Goal: Task Accomplishment & Management: Manage account settings

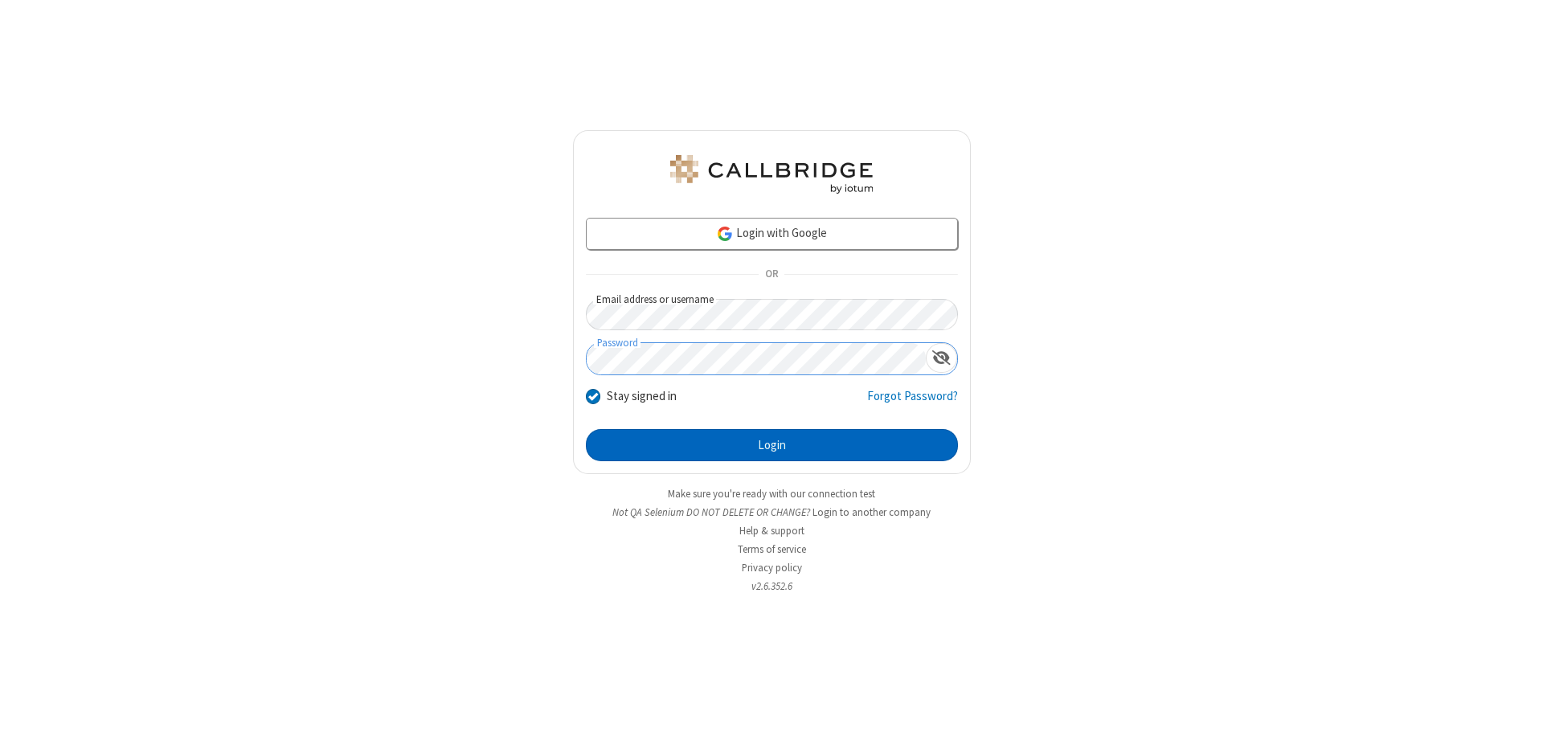
click at [772, 445] on button "Login" at bounding box center [772, 445] width 372 height 32
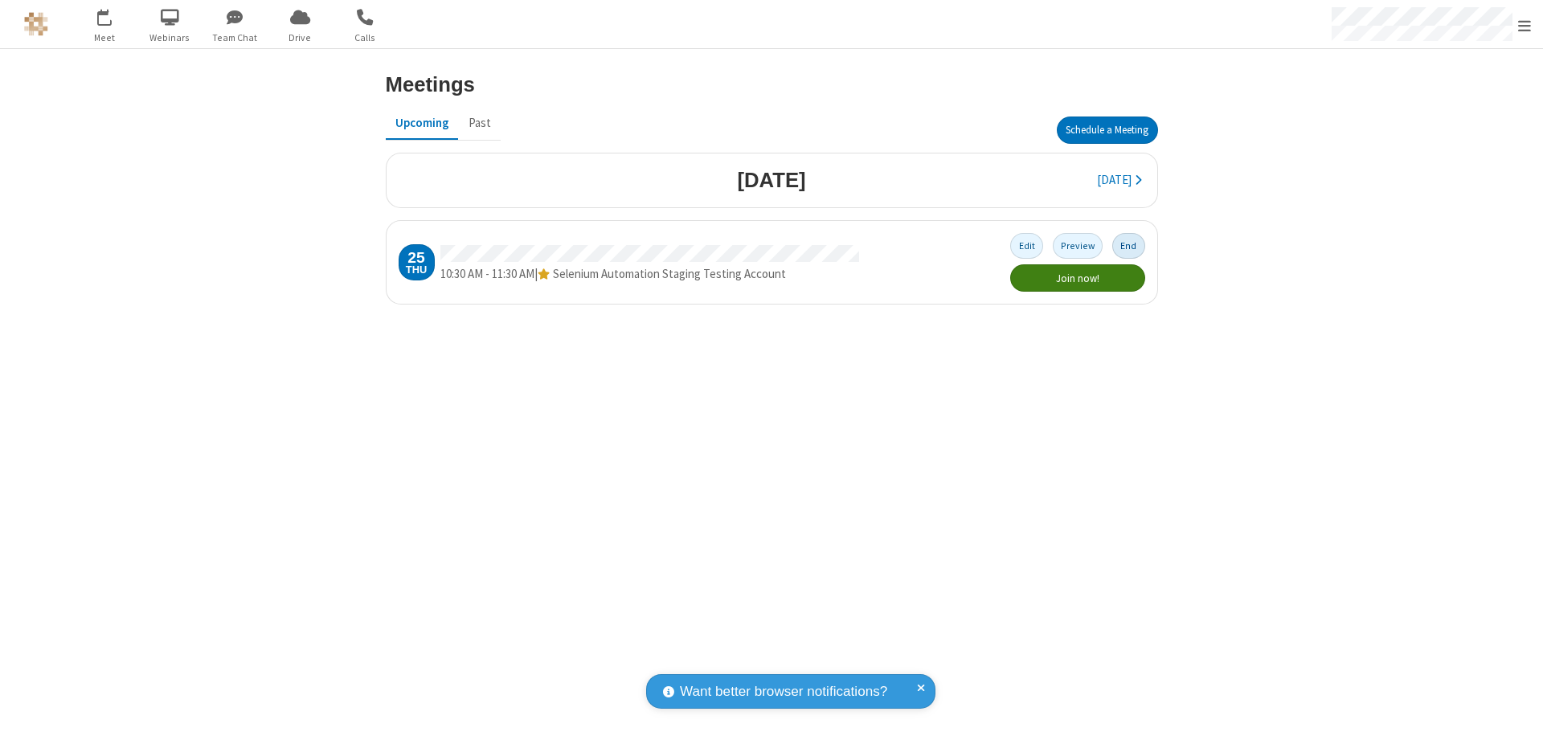
click at [1128, 246] on button "End" at bounding box center [1128, 245] width 33 height 25
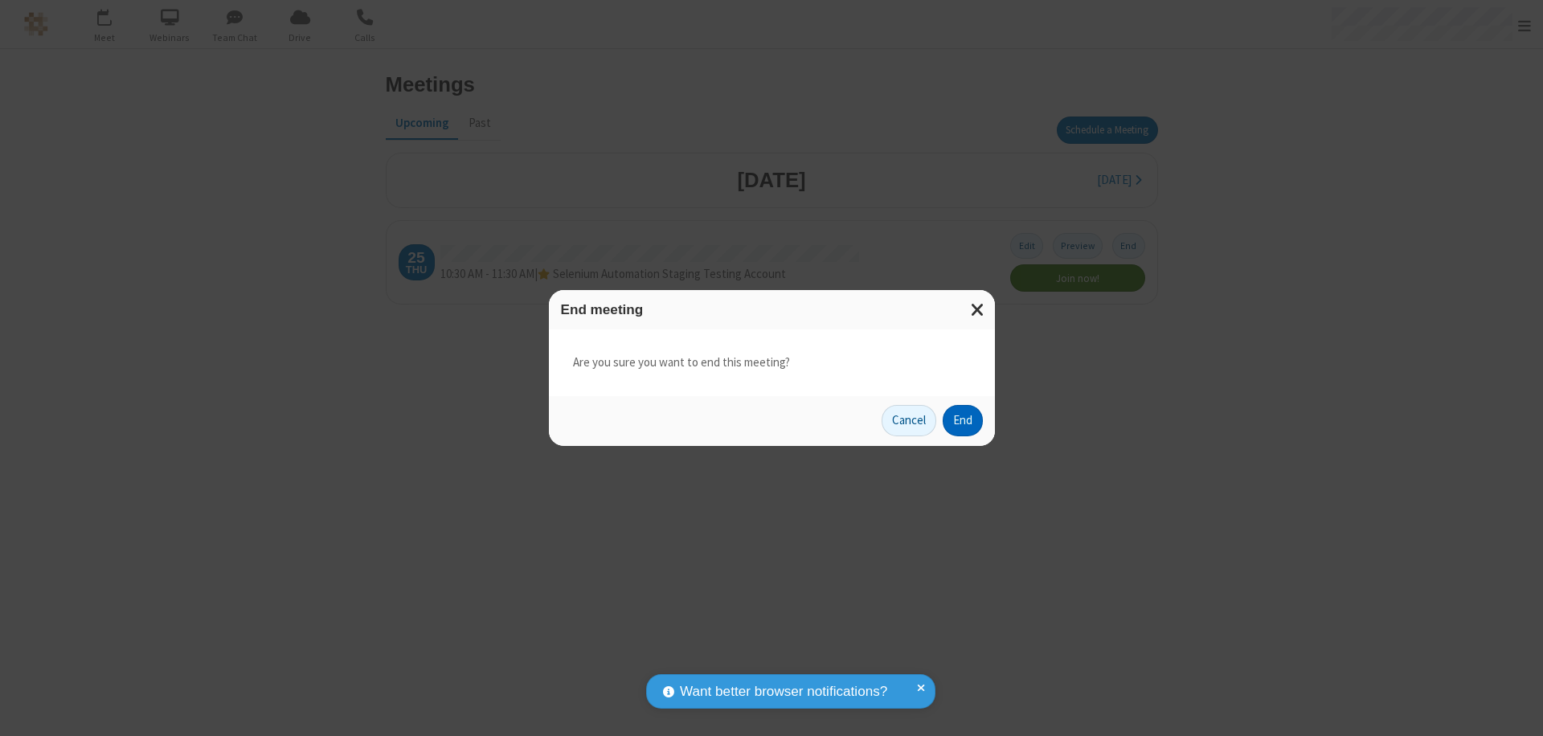
click at [962, 420] on button "End" at bounding box center [963, 421] width 40 height 32
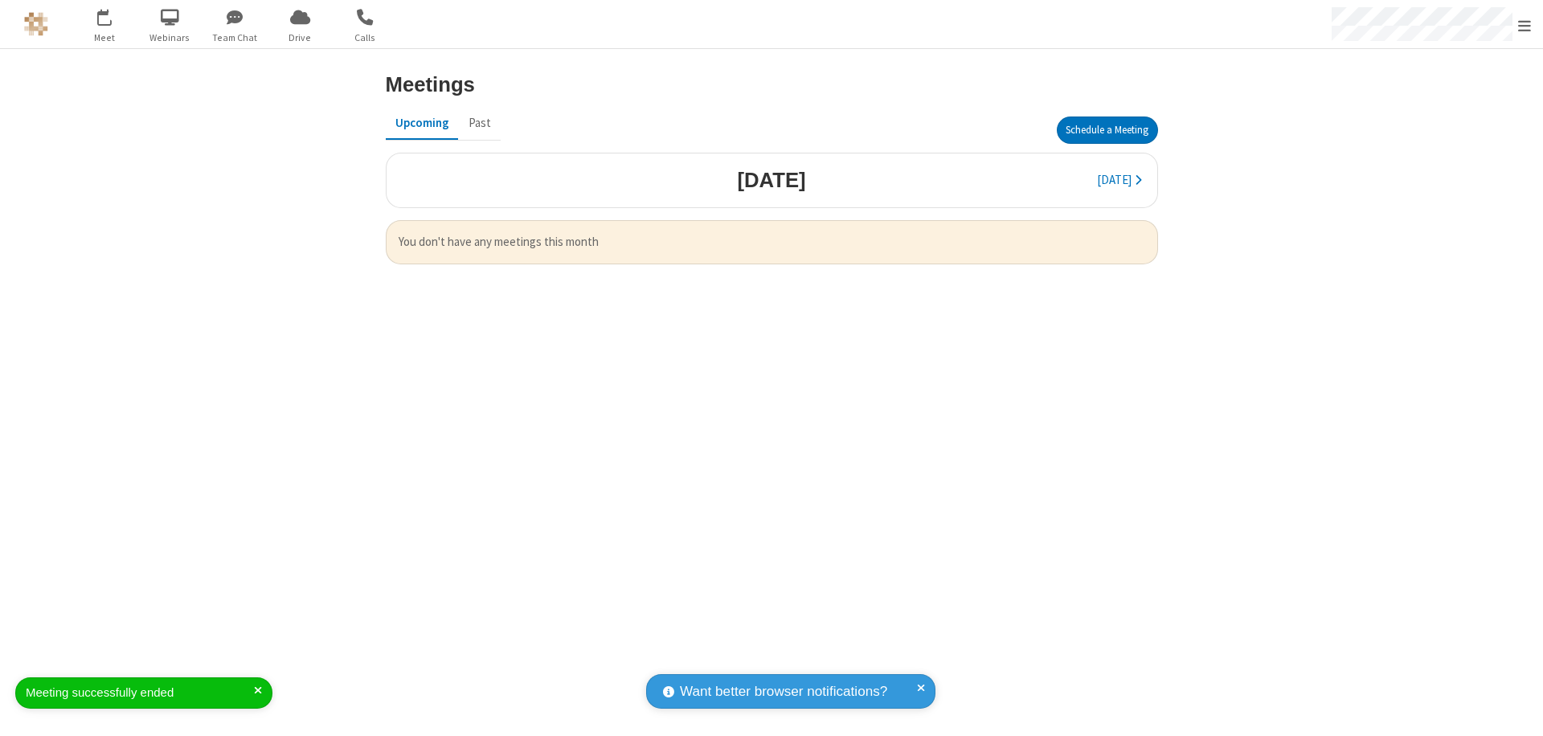
click at [1525, 25] on span "Open menu" at bounding box center [1524, 26] width 13 height 16
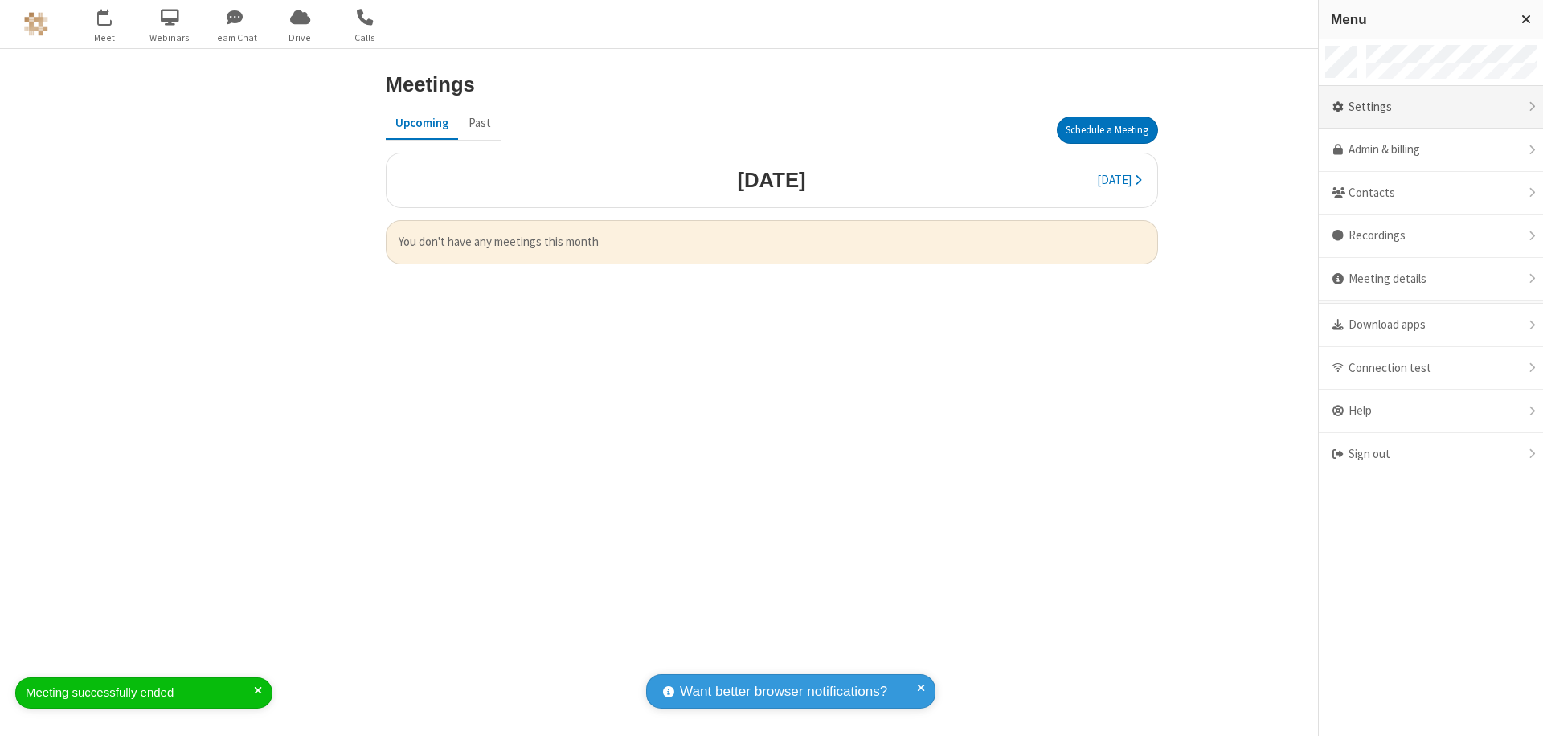
click at [1431, 107] on div "Settings" at bounding box center [1431, 107] width 224 height 43
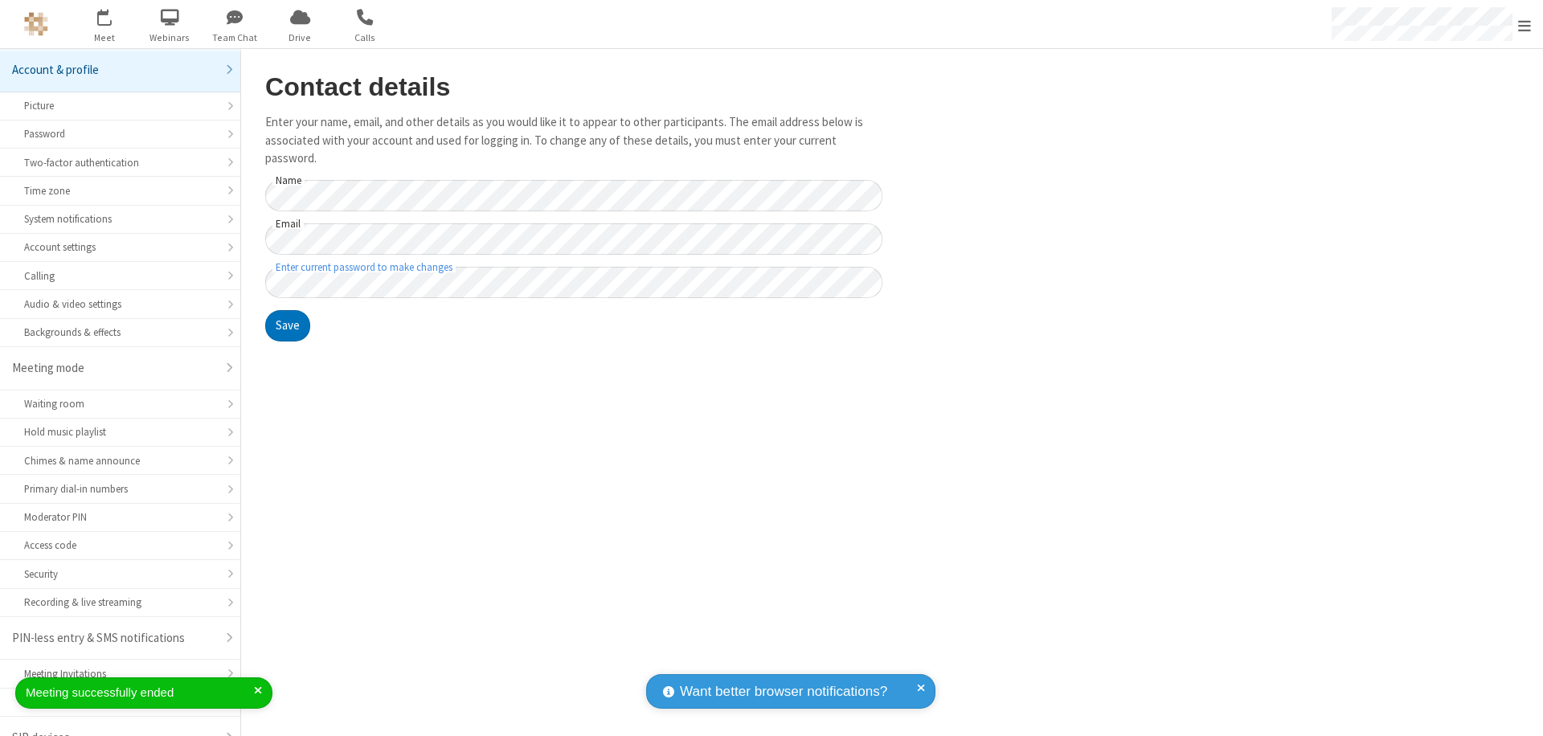
scroll to position [23, 0]
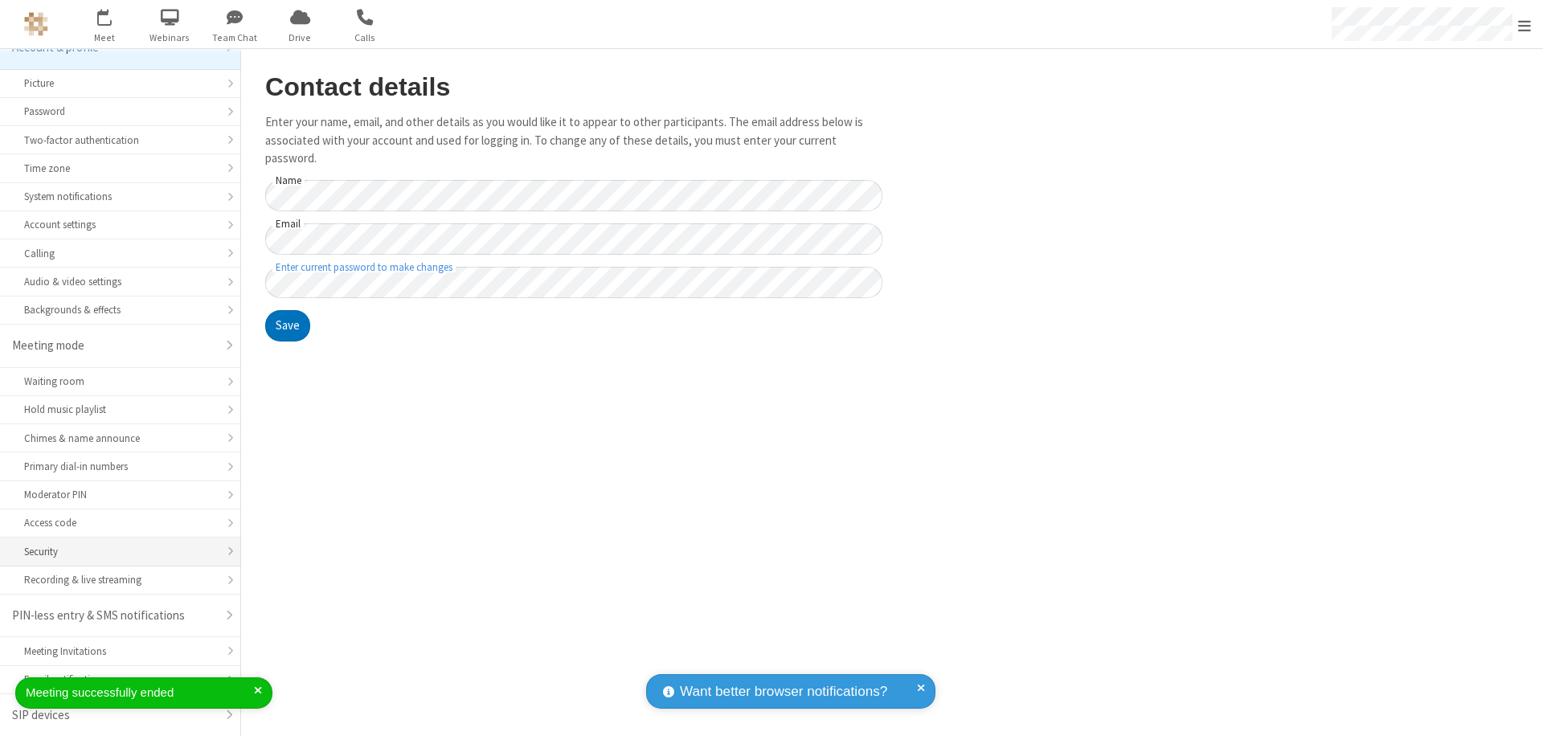
click at [114, 551] on div "Security" at bounding box center [120, 551] width 192 height 15
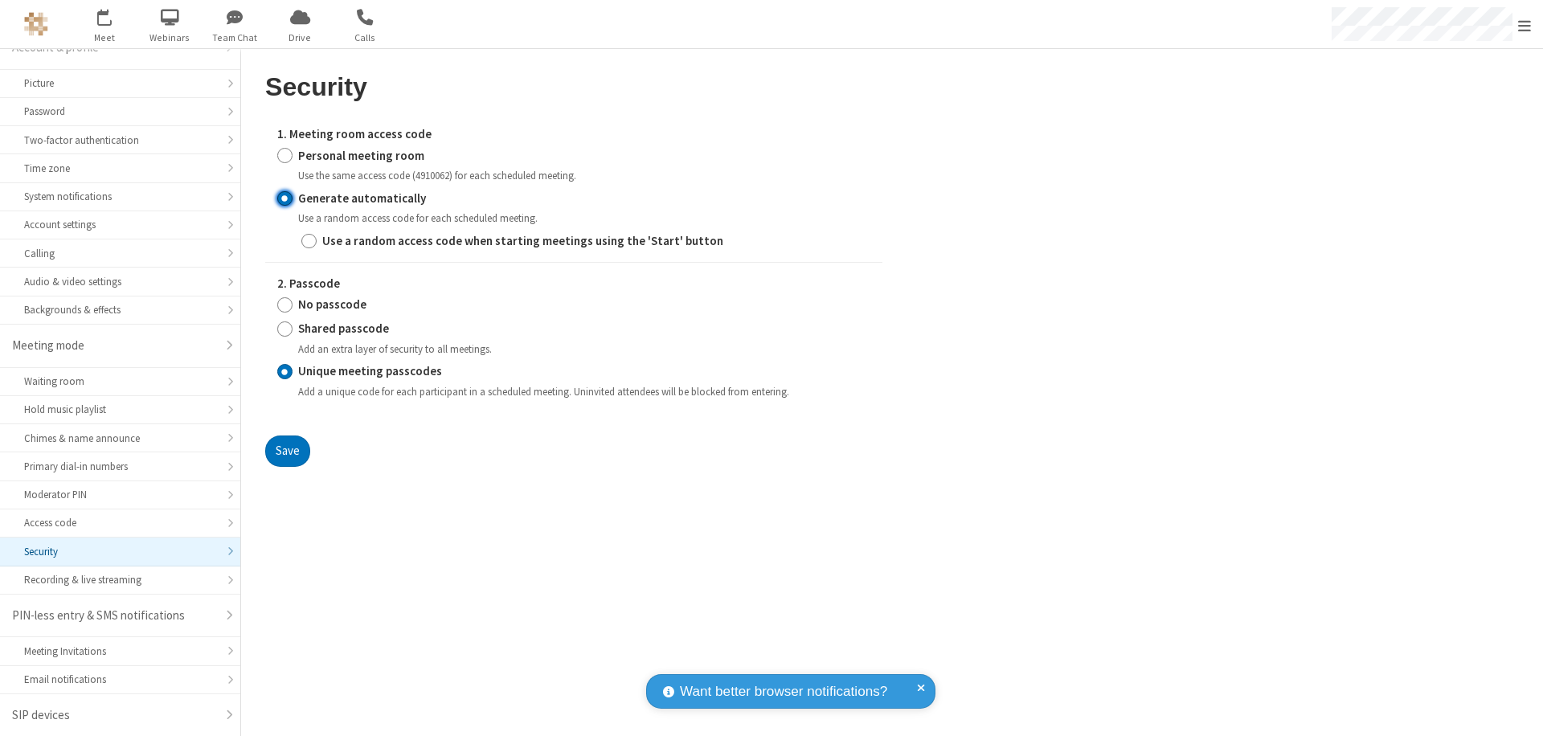
click at [285, 198] on input "Generate automatically" at bounding box center [284, 198] width 15 height 17
click at [285, 305] on input "No passcode" at bounding box center [284, 305] width 15 height 17
radio input "true"
click at [287, 451] on button "Save" at bounding box center [287, 452] width 45 height 32
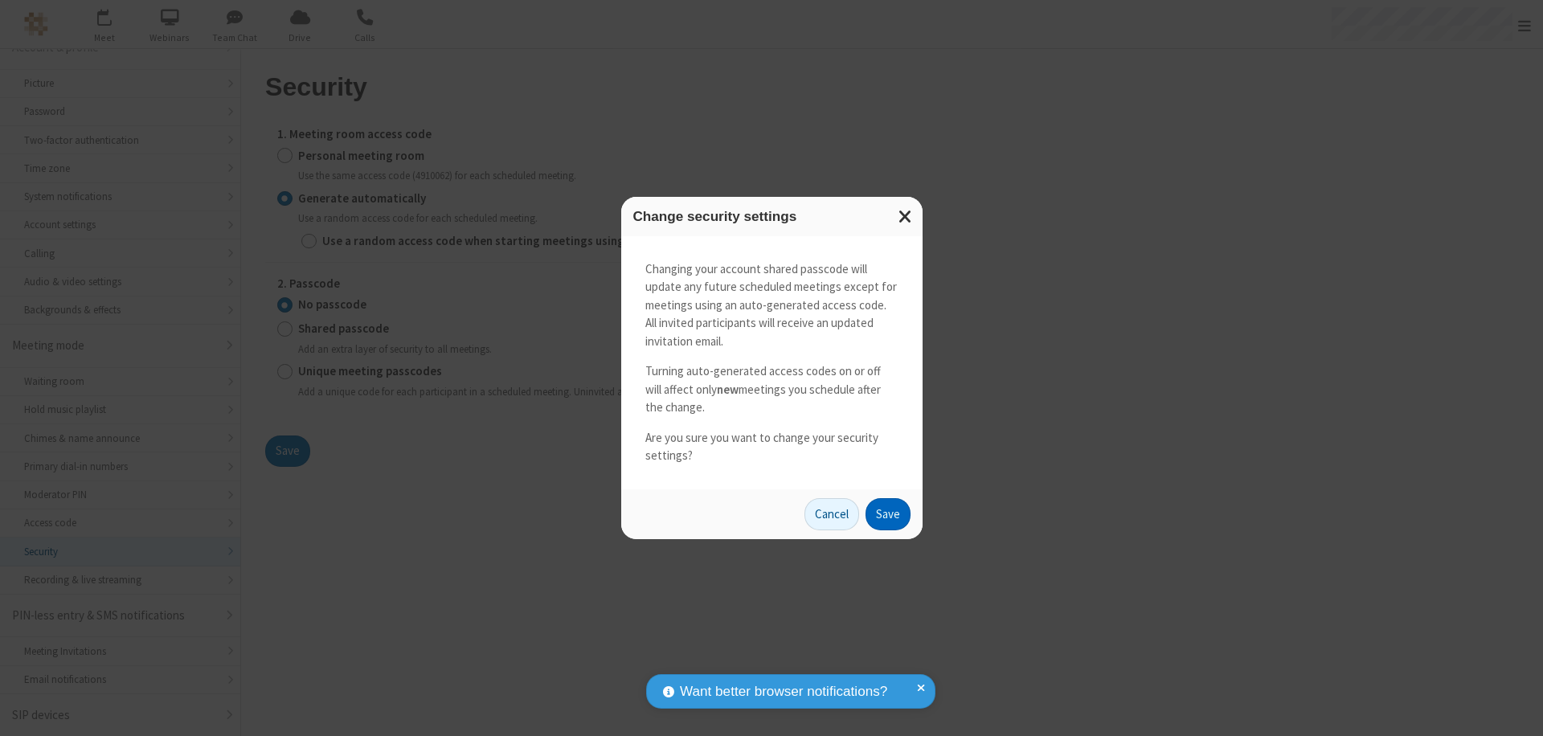
click at [887, 514] on button "Save" at bounding box center [888, 514] width 45 height 32
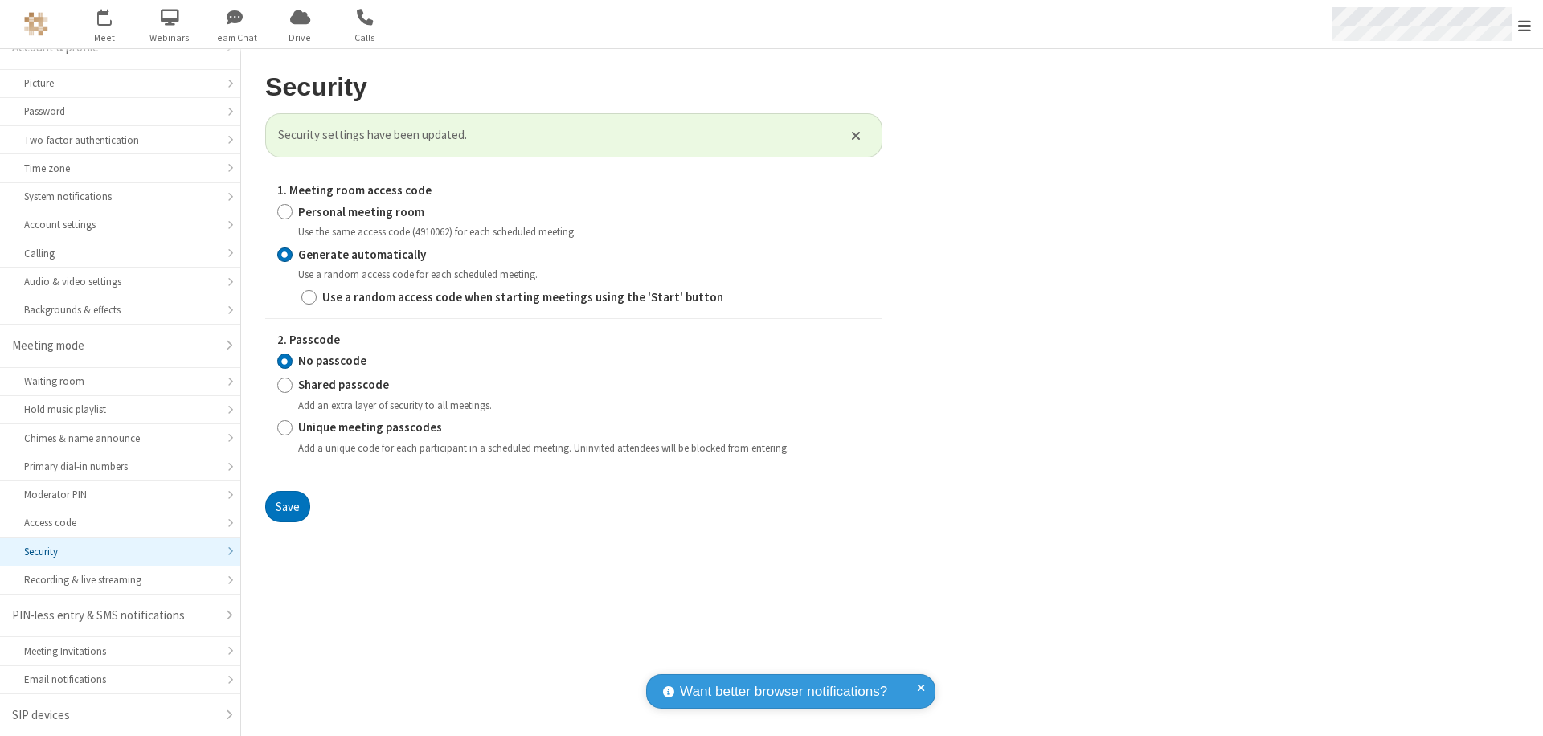
click at [1525, 25] on span "Open menu" at bounding box center [1524, 26] width 13 height 16
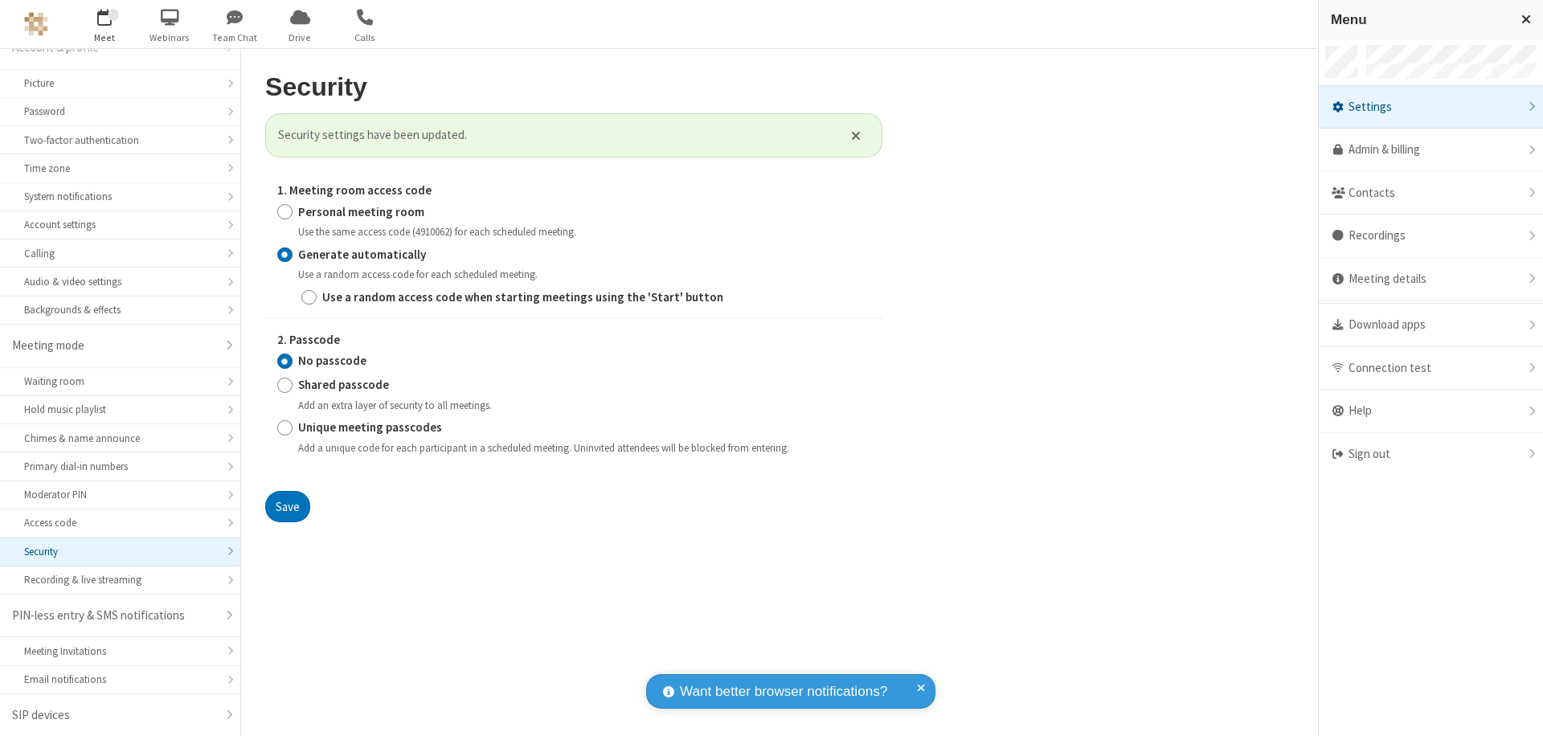
click at [104, 24] on span "button" at bounding box center [105, 16] width 60 height 27
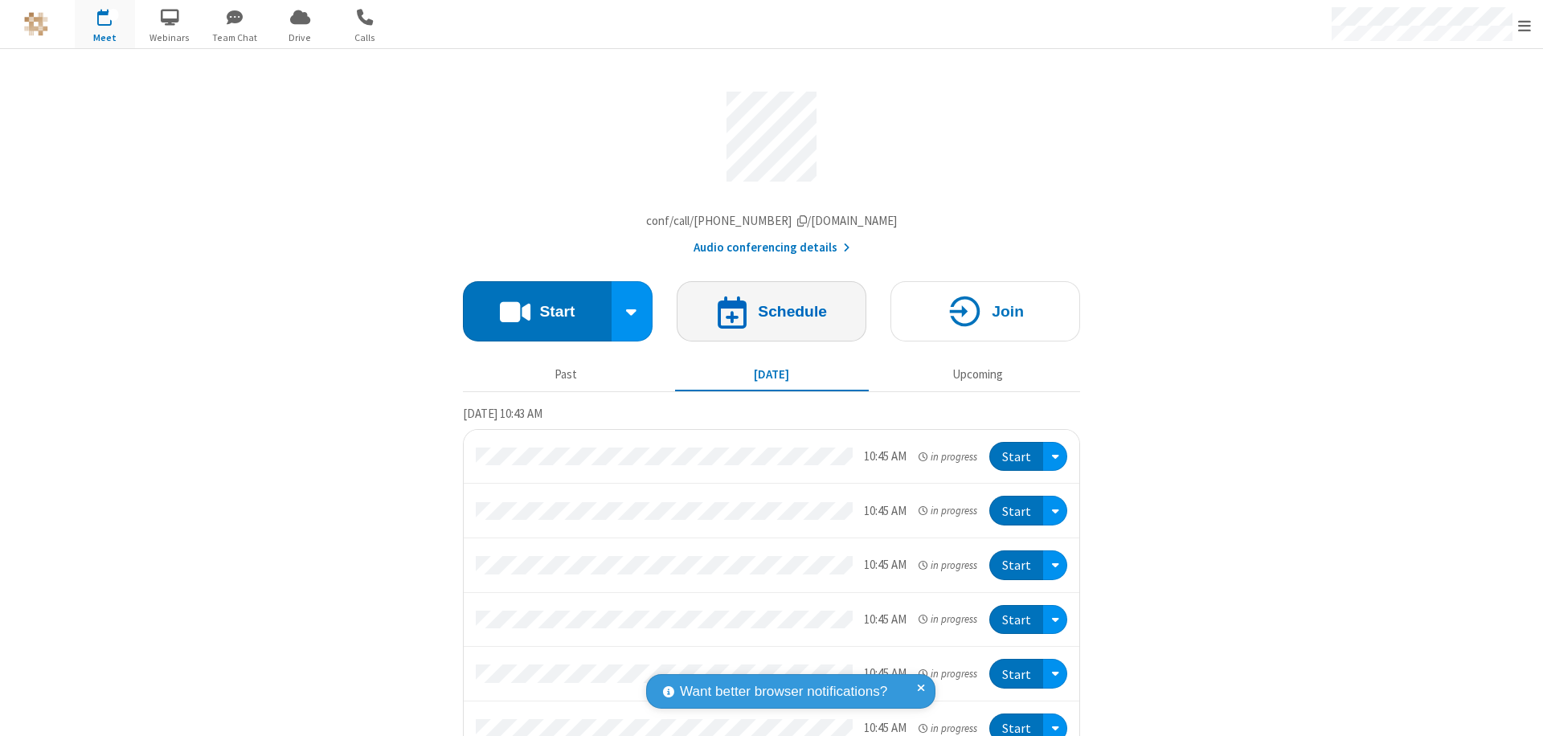
click at [765, 315] on h4 "Schedule" at bounding box center [792, 311] width 69 height 15
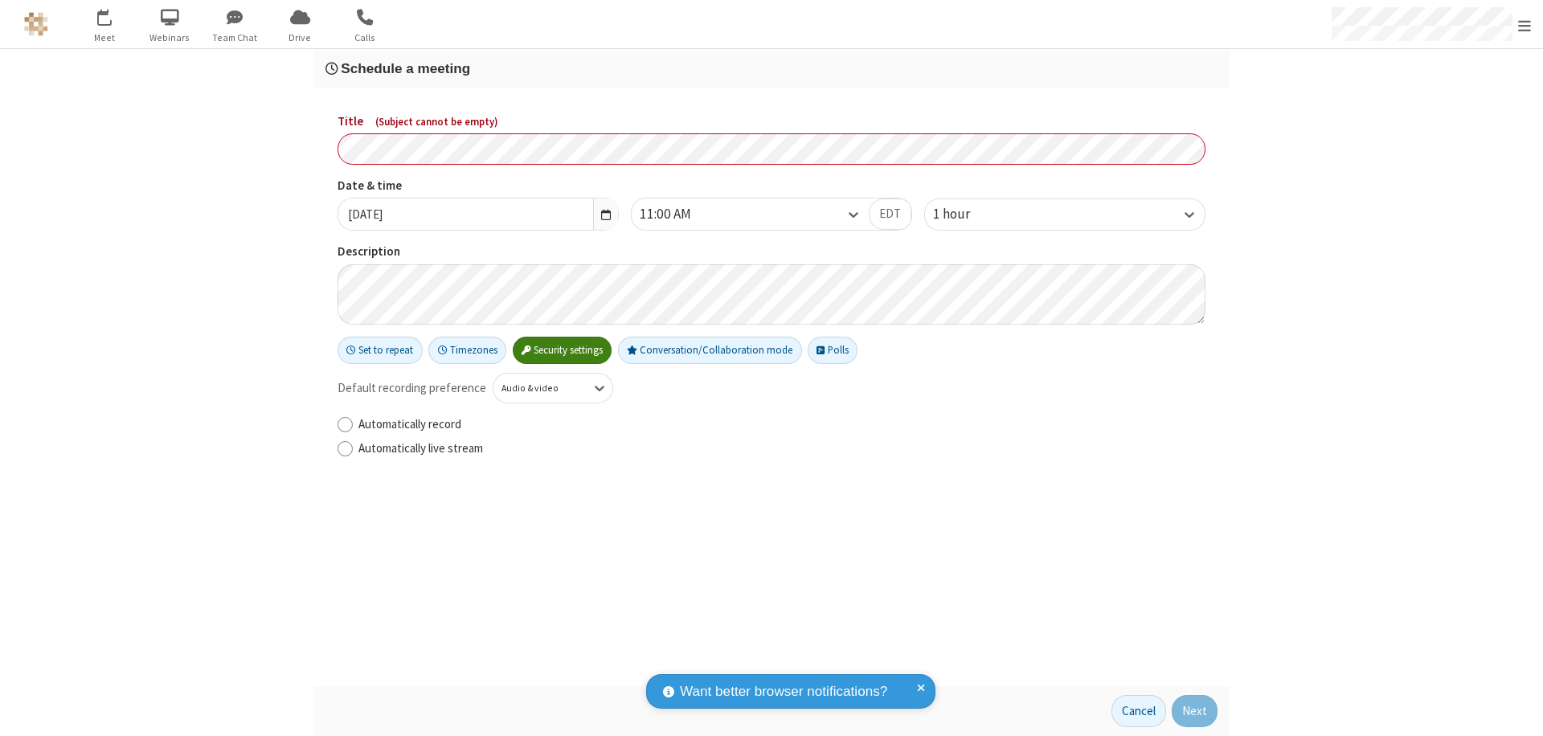
click at [772, 68] on h3 "Schedule a meeting" at bounding box center [772, 68] width 892 height 15
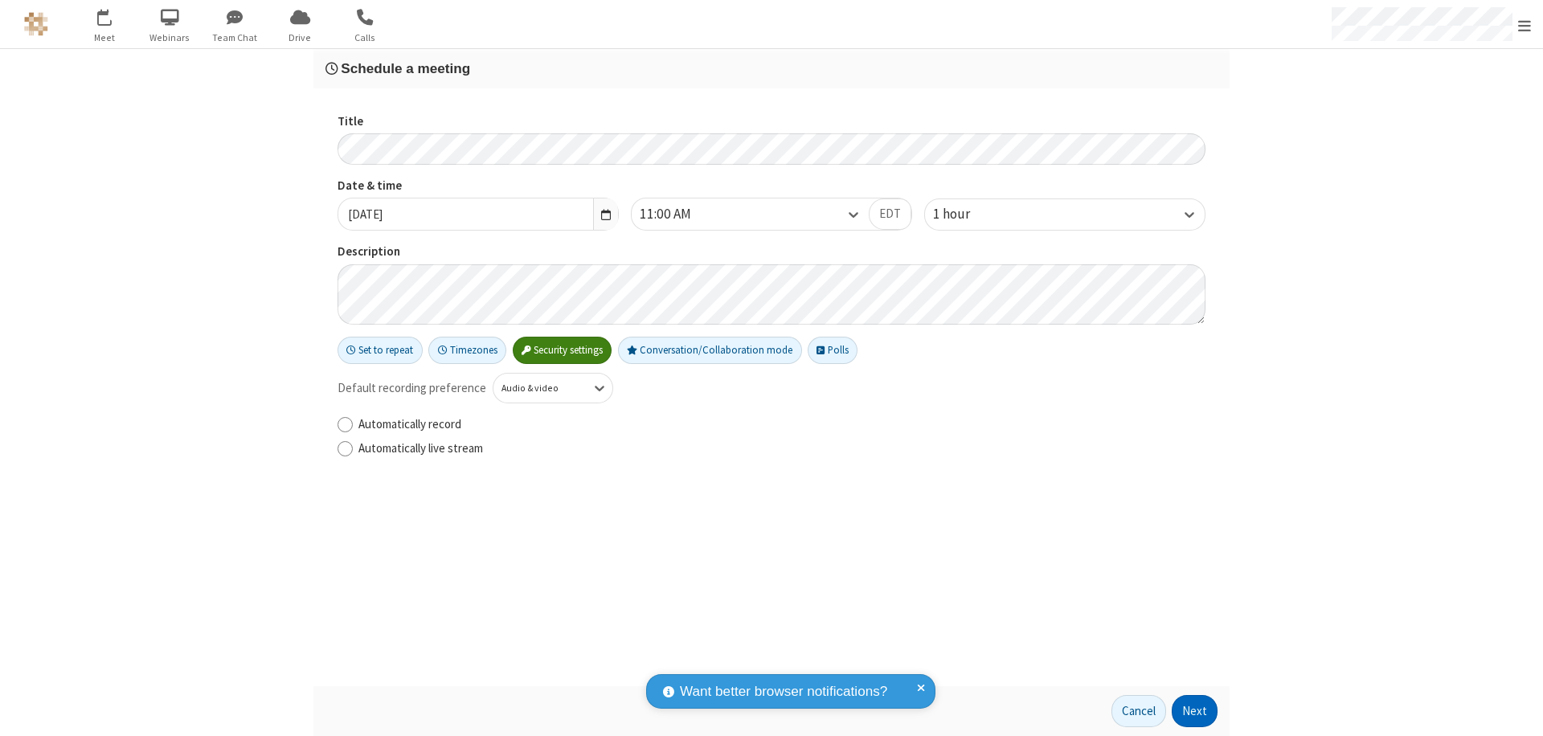
click at [1195, 711] on button "Next" at bounding box center [1195, 711] width 46 height 32
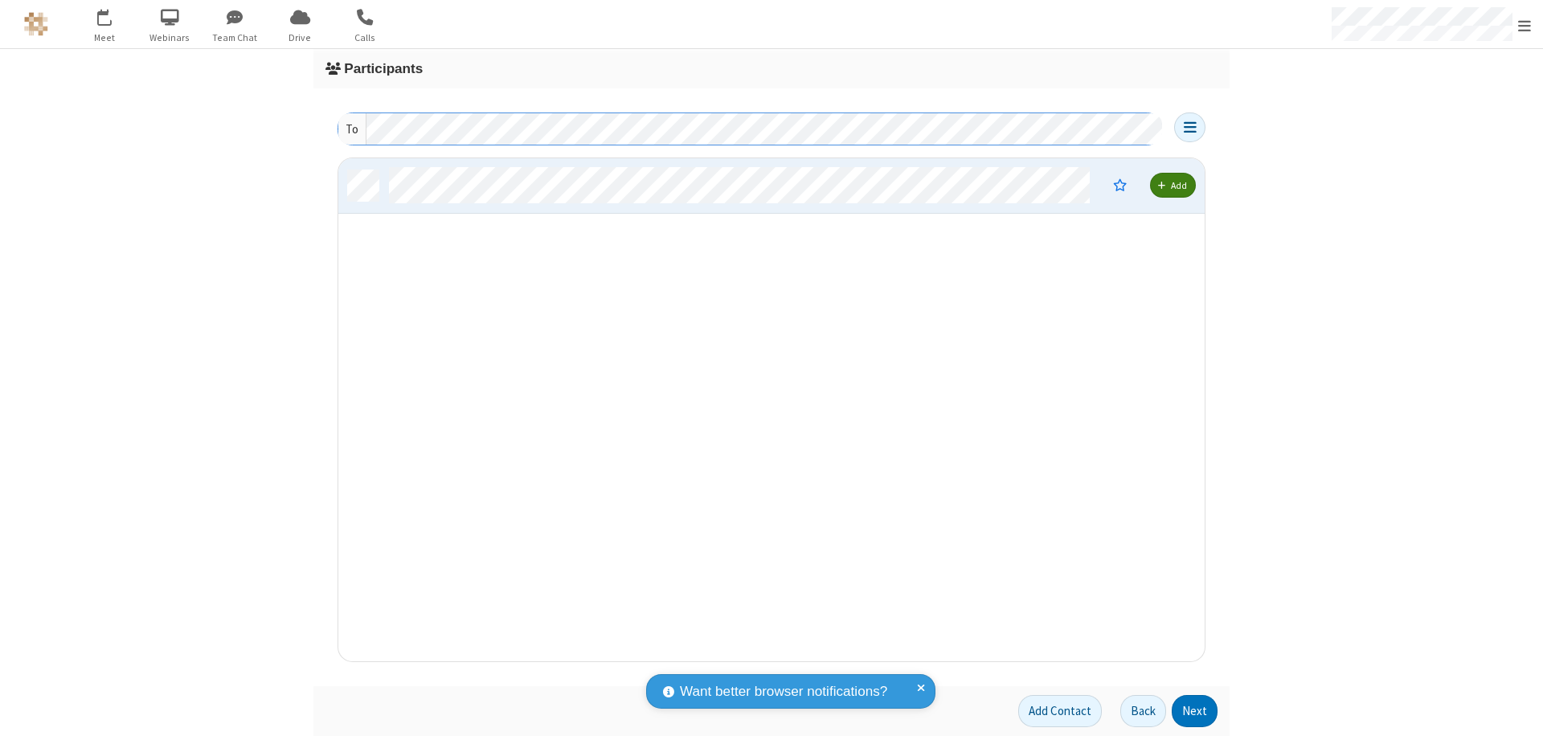
scroll to position [491, 854]
click at [1195, 711] on button "Next" at bounding box center [1195, 711] width 46 height 32
